Goal: Task Accomplishment & Management: Complete application form

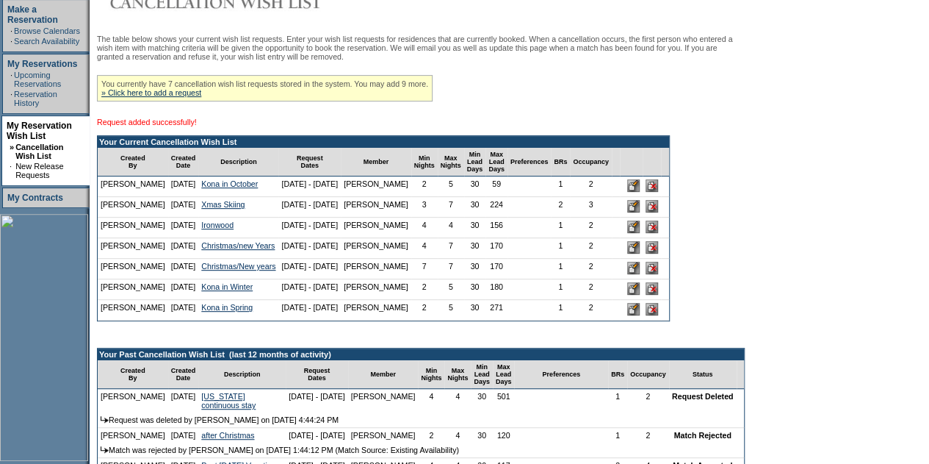
scroll to position [294, 0]
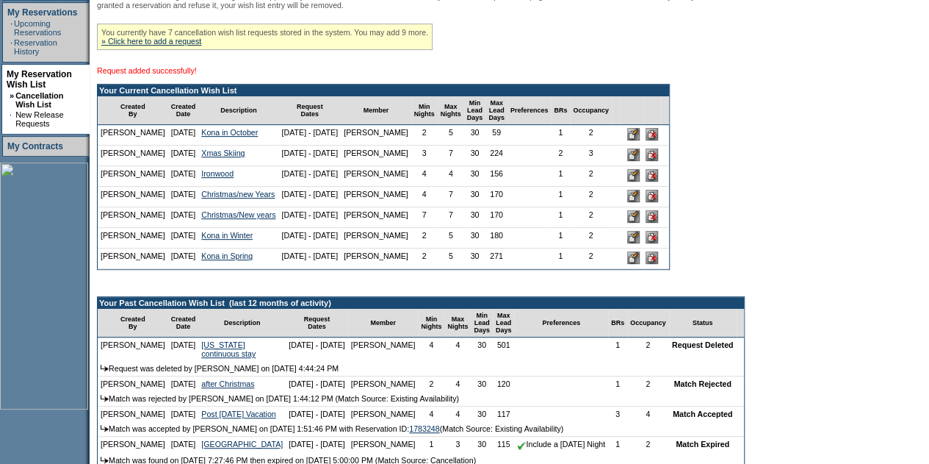
click at [640, 262] on input "image" at bounding box center [633, 257] width 12 height 12
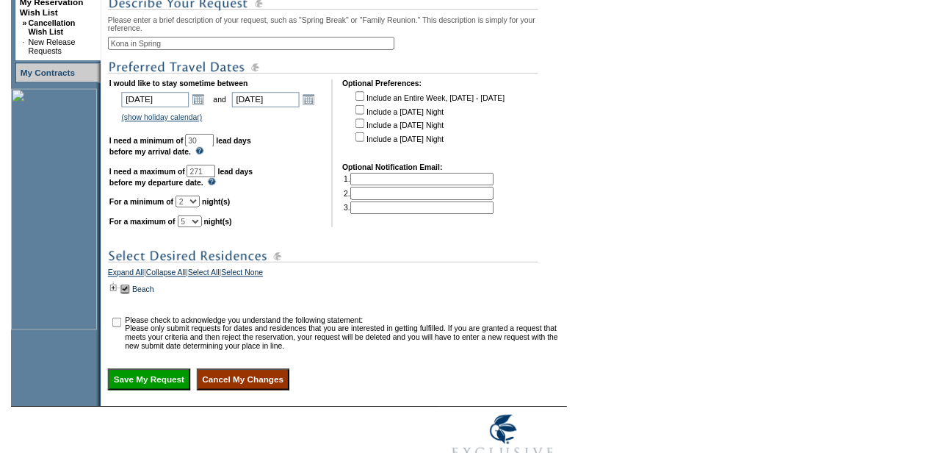
scroll to position [367, 0]
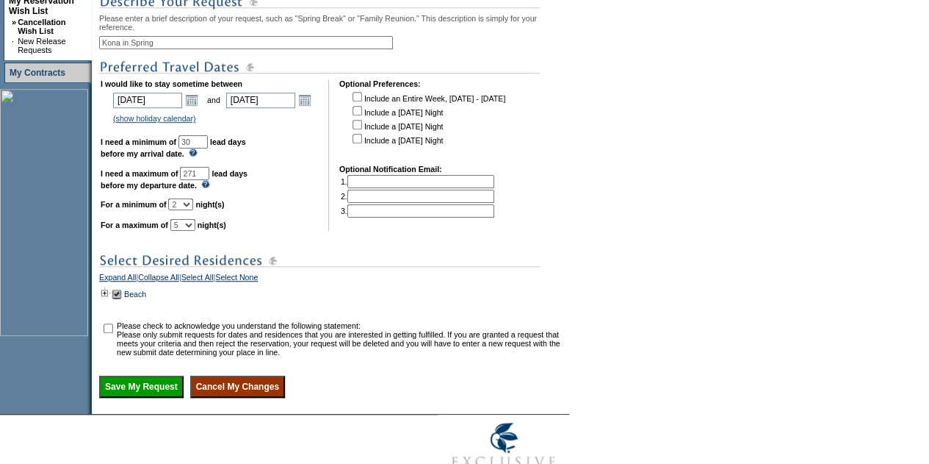
click at [209, 180] on input "271" at bounding box center [194, 173] width 29 height 13
type input "180"
click at [110, 333] on input "checkbox" at bounding box center [109, 328] width 10 height 10
checkbox input "true"
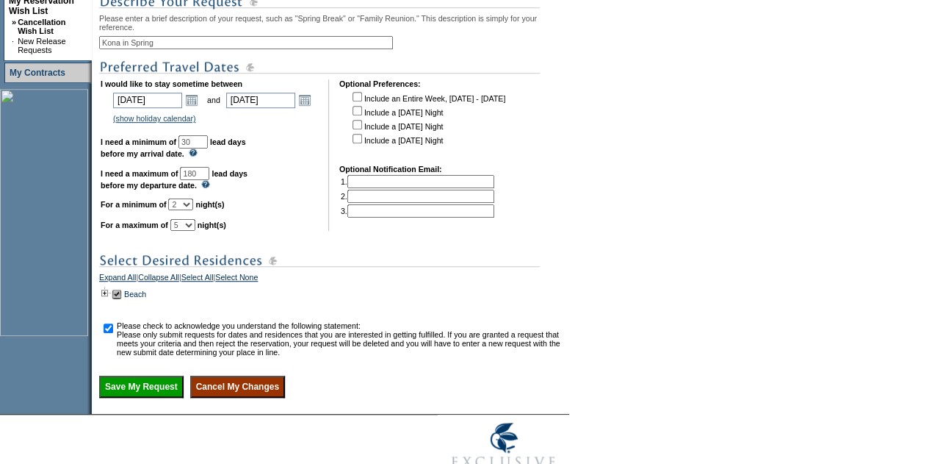
click at [129, 397] on input "Save My Request" at bounding box center [141, 386] width 84 height 22
